Goal: Manage account settings

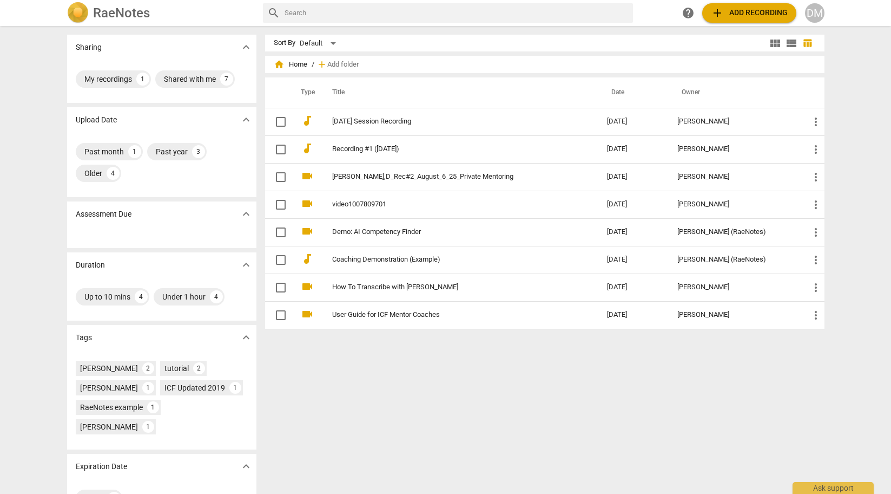
click at [761, 16] on span "add Add recording" at bounding box center [749, 12] width 77 height 13
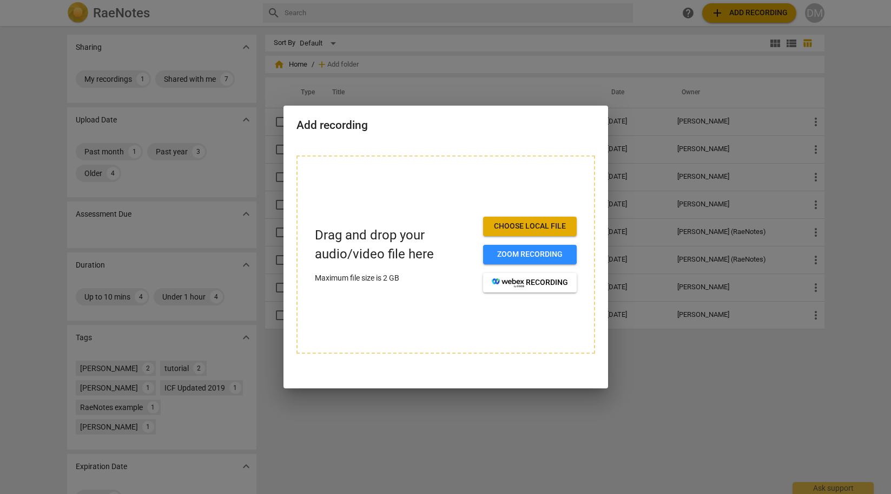
click at [562, 412] on div at bounding box center [445, 247] width 891 height 494
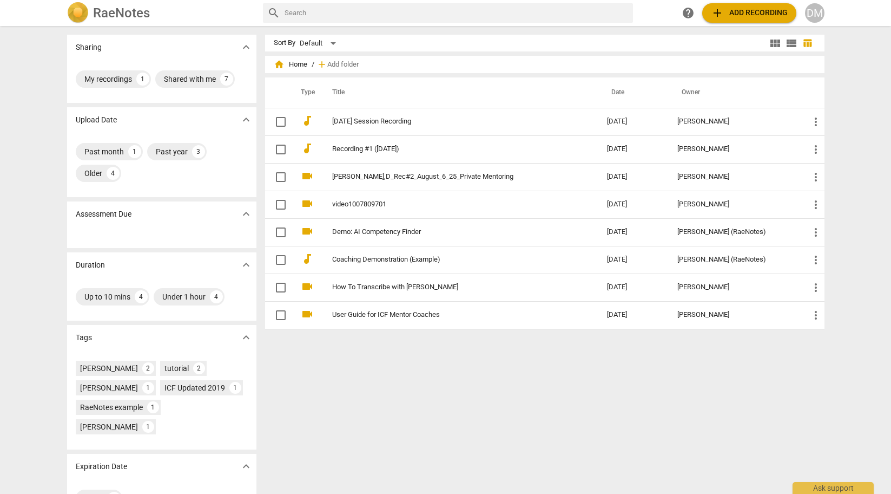
click at [817, 11] on div "DM" at bounding box center [814, 12] width 19 height 19
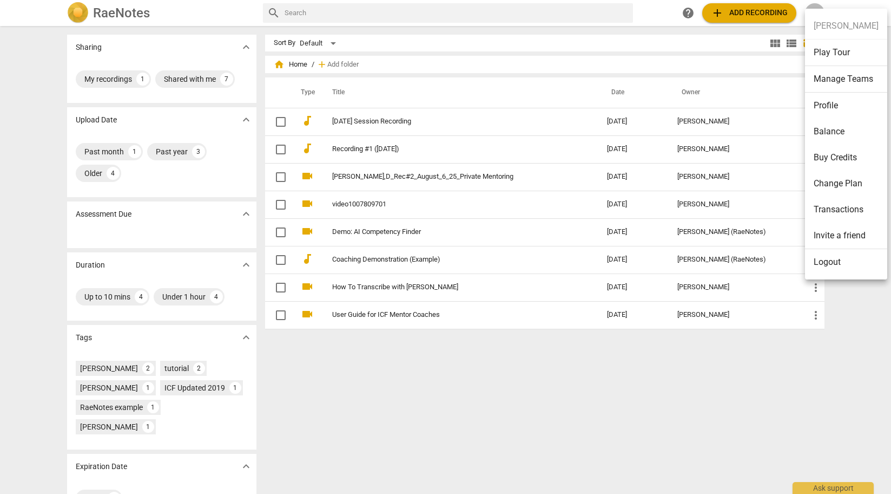
click at [82, 16] on div at bounding box center [445, 247] width 891 height 494
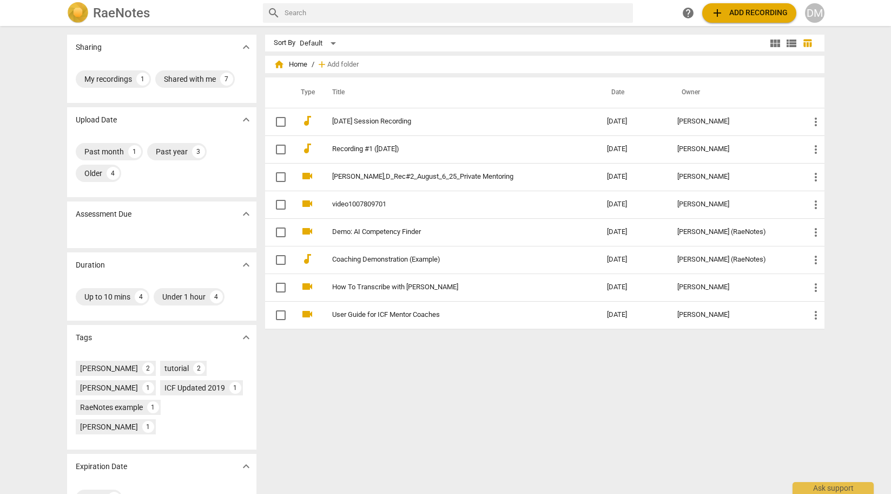
click at [75, 17] on img at bounding box center [78, 13] width 22 height 22
click at [818, 16] on div "DM" at bounding box center [814, 12] width 19 height 19
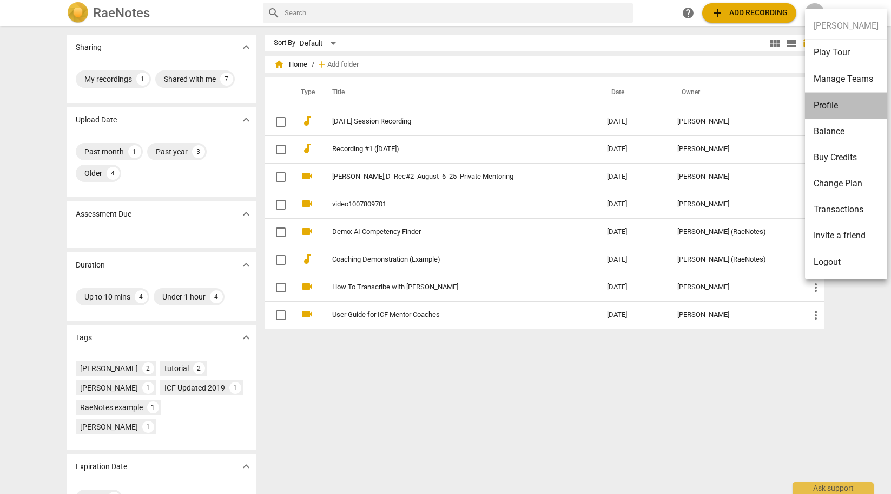
click at [849, 104] on li "Profile" at bounding box center [846, 106] width 82 height 26
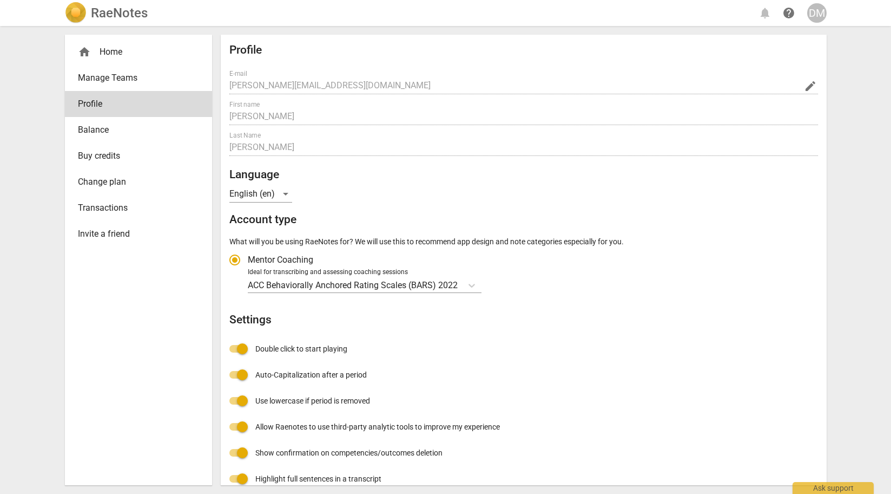
radio input "false"
click at [90, 53] on span "home" at bounding box center [84, 51] width 13 height 13
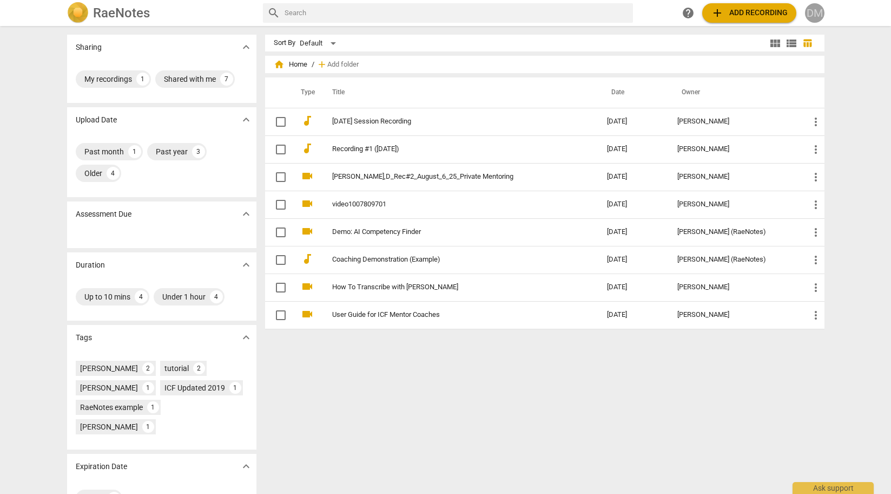
click at [820, 11] on div "DM" at bounding box center [814, 12] width 19 height 19
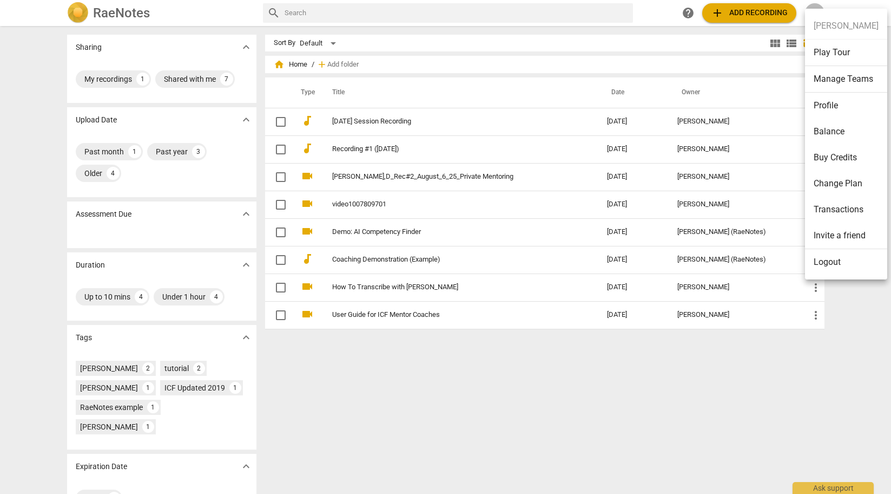
click at [844, 134] on li "Balance" at bounding box center [846, 132] width 82 height 26
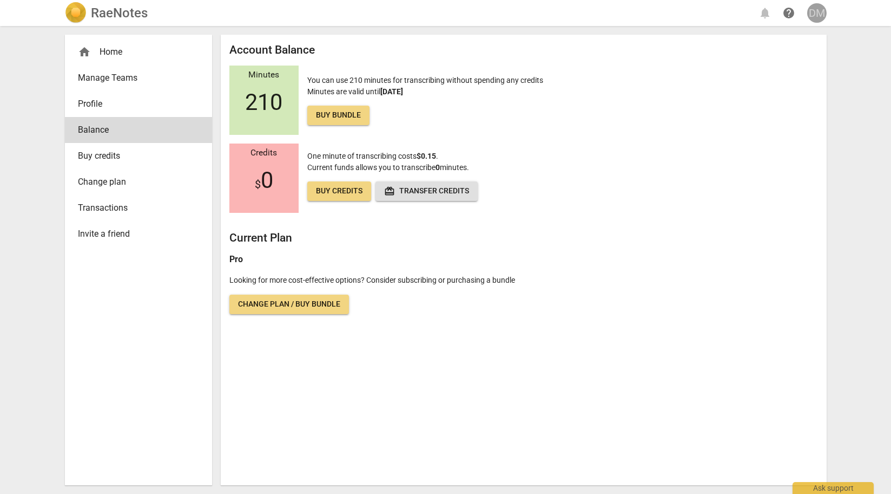
click at [825, 17] on div "DM" at bounding box center [816, 12] width 19 height 19
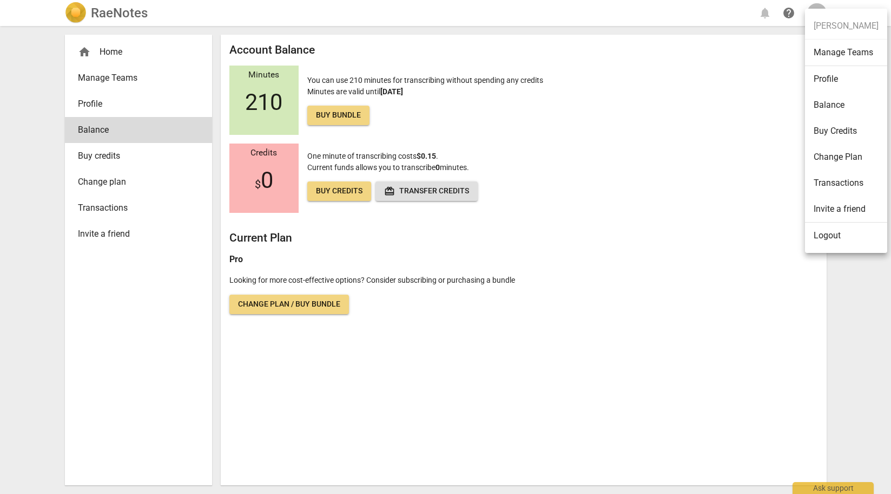
drag, startPoint x: 741, startPoint y: 68, endPoint x: 732, endPoint y: 67, distance: 9.8
click at [741, 68] on div at bounding box center [445, 247] width 891 height 494
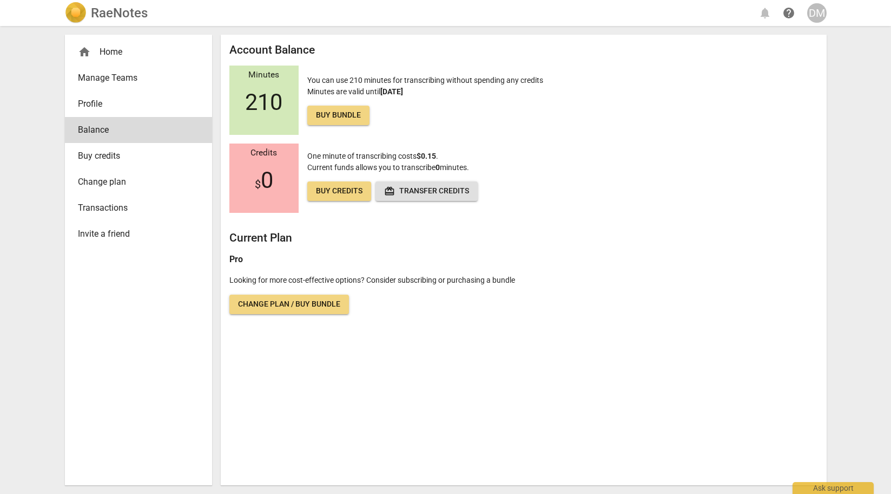
click at [107, 49] on div "home Home" at bounding box center [134, 51] width 113 height 13
